Goal: Go to known website: Access a specific website the user already knows

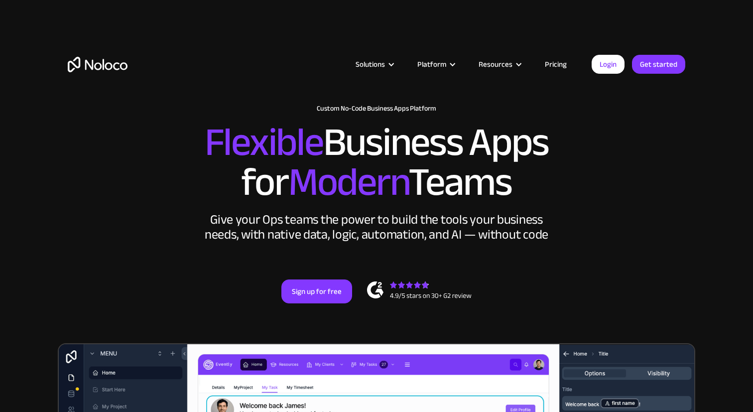
click at [624, 57] on div "Login Get started" at bounding box center [638, 64] width 94 height 19
click at [616, 60] on link "Login" at bounding box center [607, 64] width 33 height 19
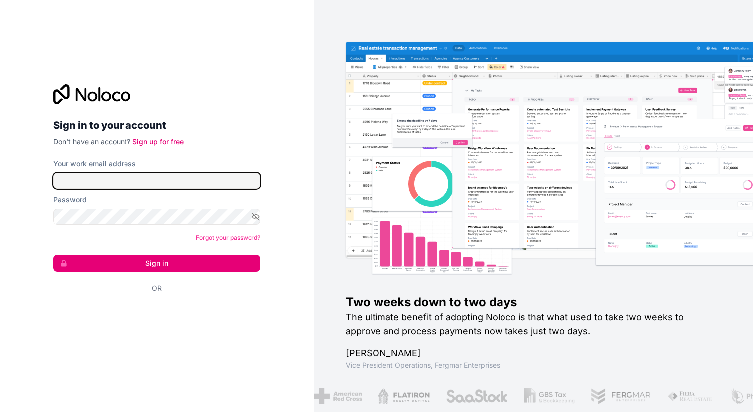
type input "[EMAIL_ADDRESS][DOMAIN_NAME]"
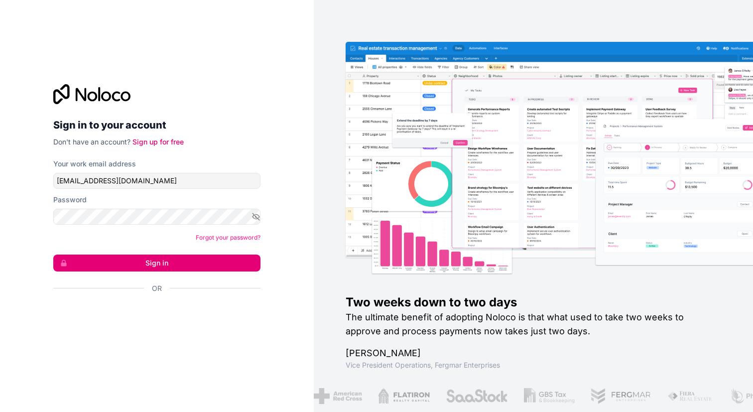
click at [208, 253] on form "Your work email address [EMAIL_ADDRESS][DOMAIN_NAME] Password Forgot your passw…" at bounding box center [156, 243] width 207 height 169
click at [207, 261] on button "Sign in" at bounding box center [156, 262] width 207 height 17
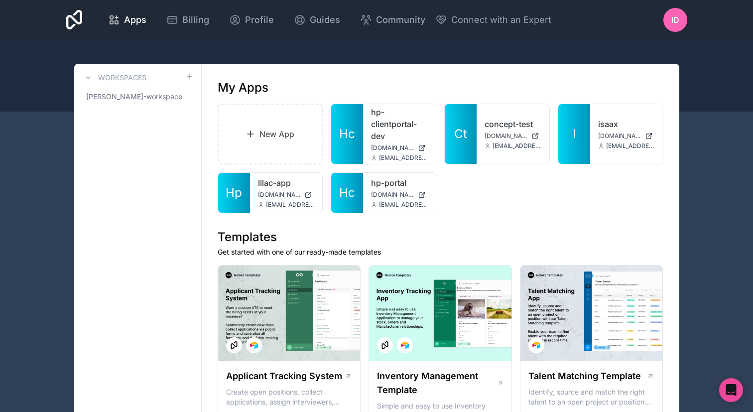
click at [381, 207] on span "[EMAIL_ADDRESS][DOMAIN_NAME]" at bounding box center [403, 205] width 49 height 8
click at [378, 183] on link "hp-portal" at bounding box center [399, 183] width 57 height 12
